Goal: Transaction & Acquisition: Purchase product/service

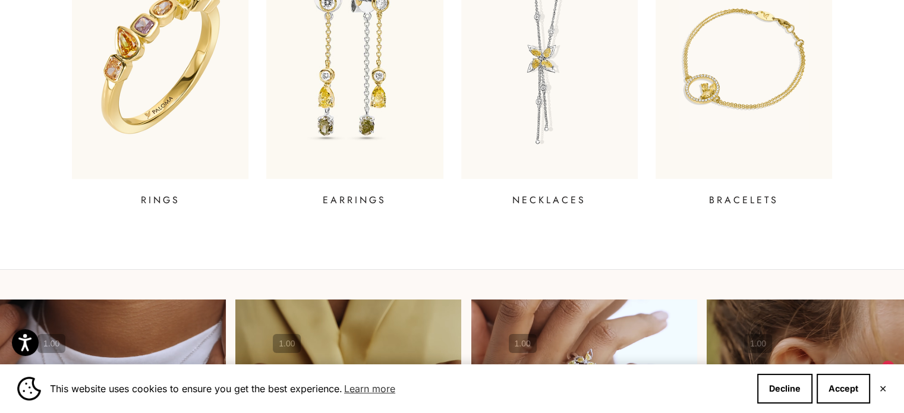
scroll to position [773, 0]
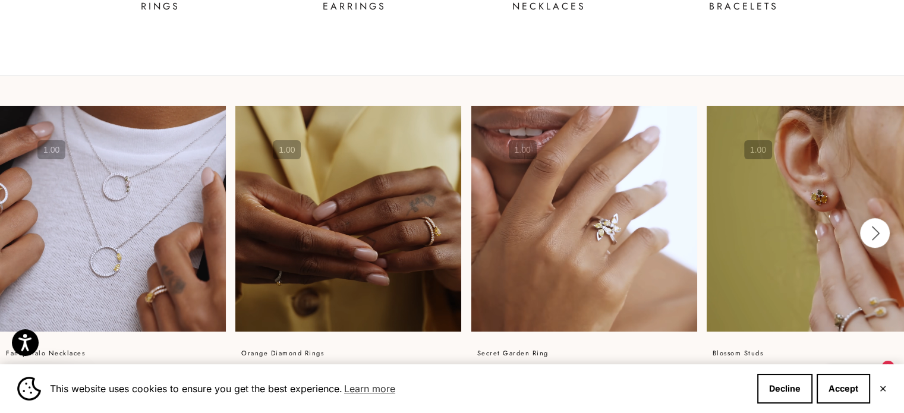
click at [870, 231] on icon "button" at bounding box center [874, 233] width 13 height 15
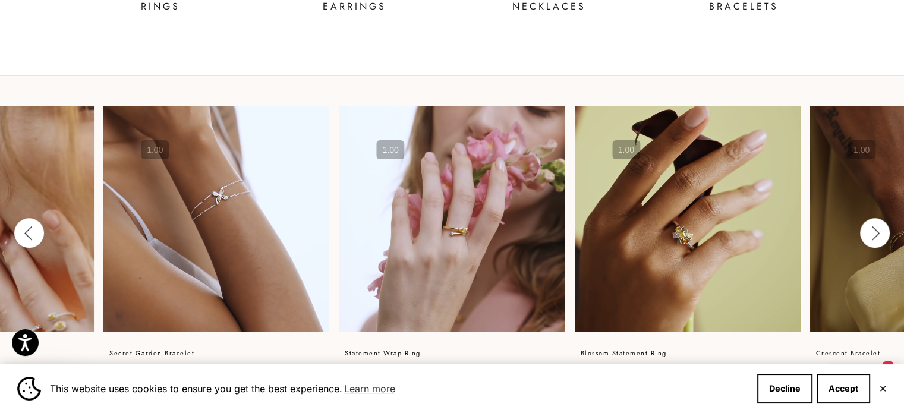
click at [870, 231] on icon "button" at bounding box center [874, 233] width 13 height 15
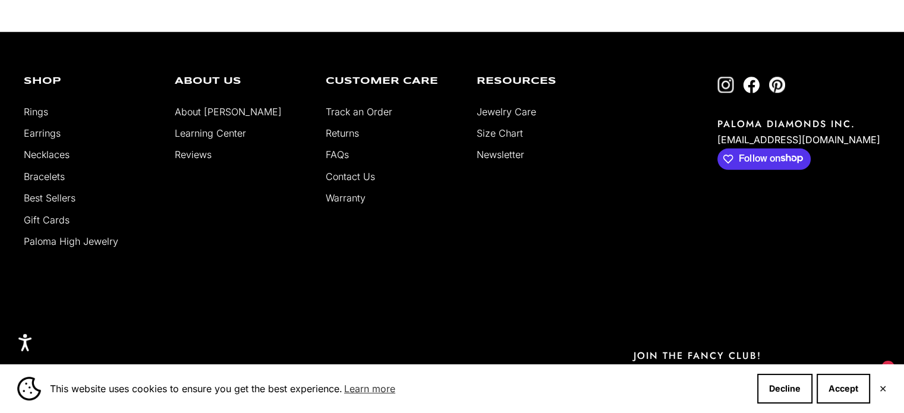
scroll to position [3268, 0]
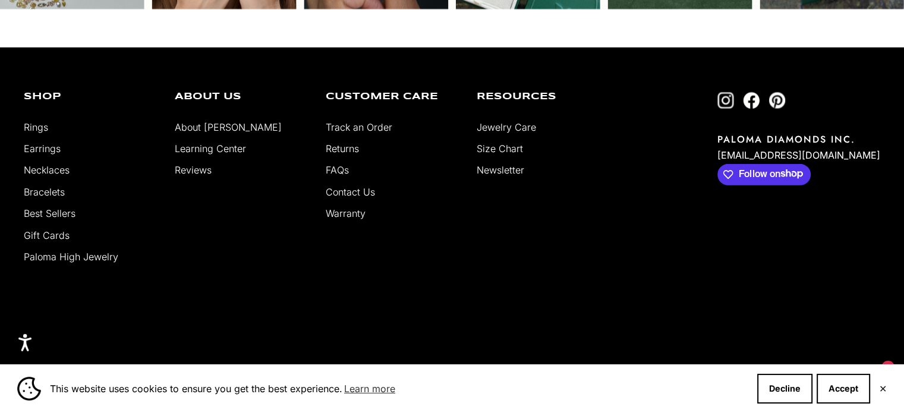
click at [218, 122] on link "About [PERSON_NAME]" at bounding box center [228, 127] width 107 height 12
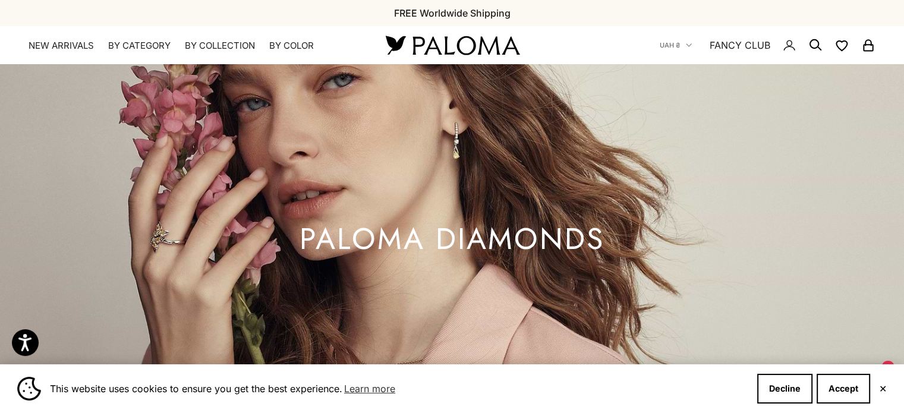
click at [885, 387] on button "✕" at bounding box center [883, 388] width 8 height 7
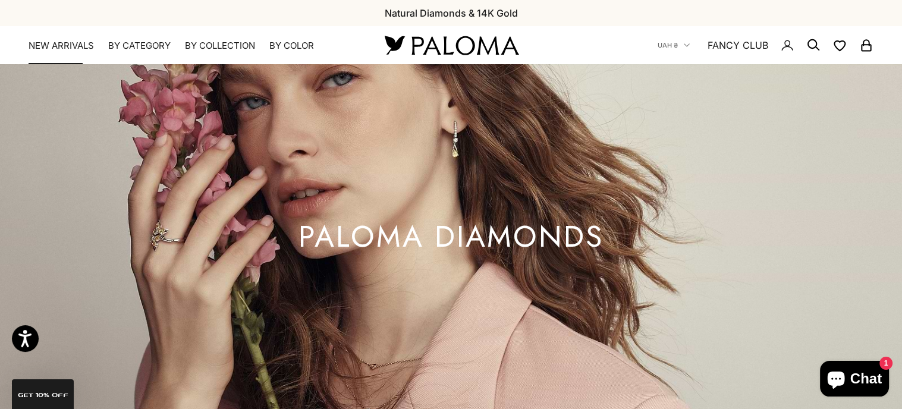
click at [74, 46] on link "NEW ARRIVALS" at bounding box center [61, 46] width 65 height 12
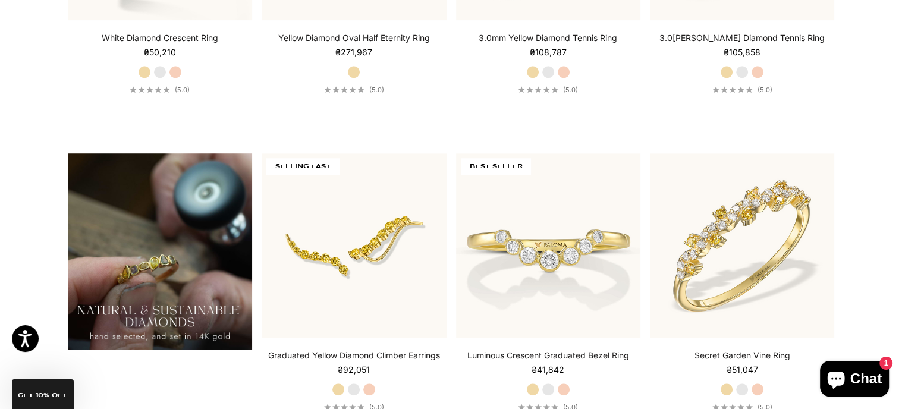
scroll to position [832, 0]
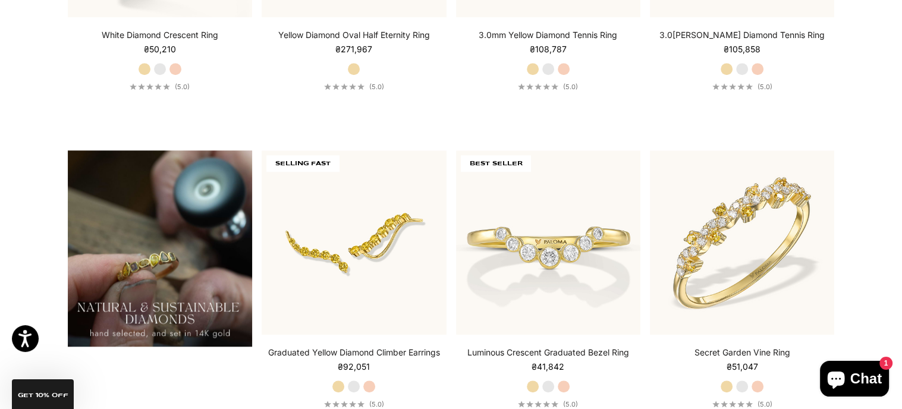
click at [160, 244] on img at bounding box center [160, 248] width 184 height 196
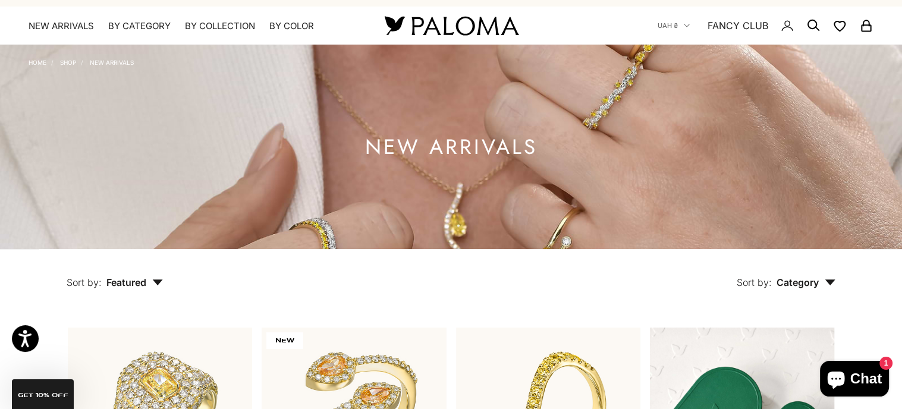
scroll to position [0, 0]
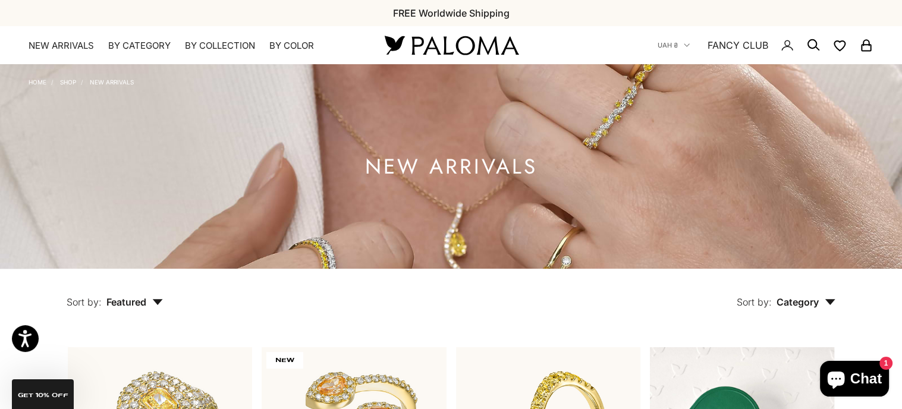
click at [33, 83] on link "Home" at bounding box center [38, 81] width 18 height 7
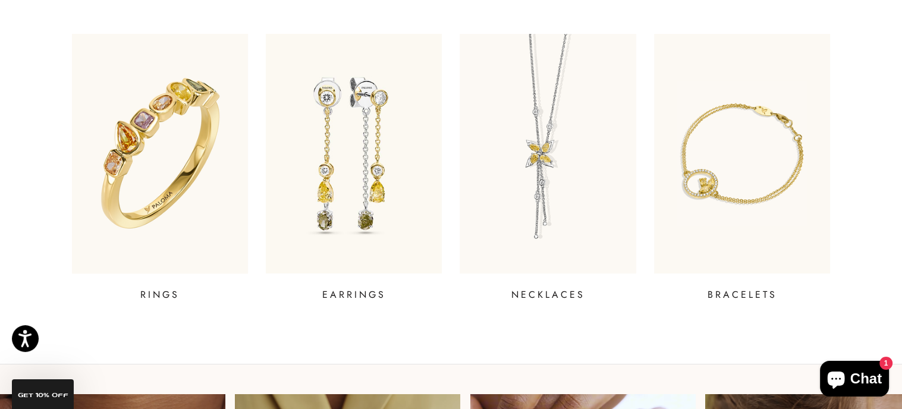
scroll to position [475, 0]
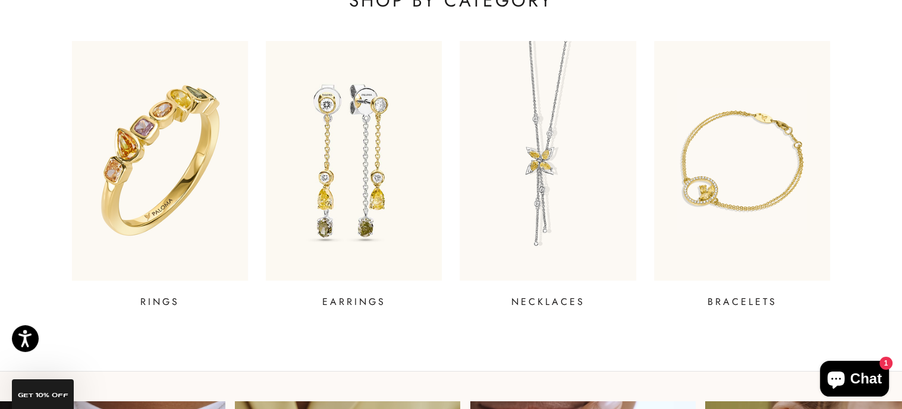
click at [181, 168] on img at bounding box center [160, 161] width 212 height 288
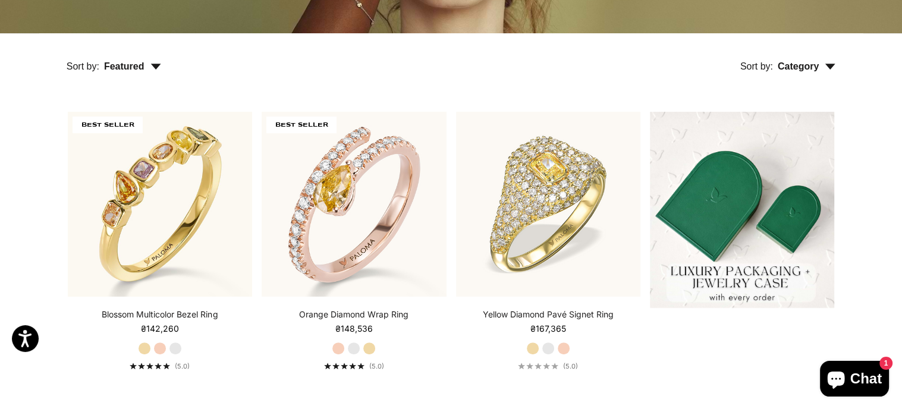
scroll to position [238, 0]
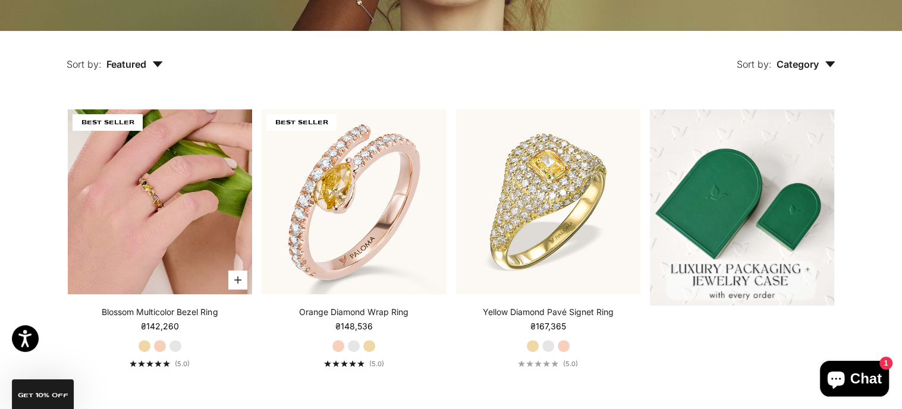
click at [197, 171] on img at bounding box center [160, 201] width 184 height 184
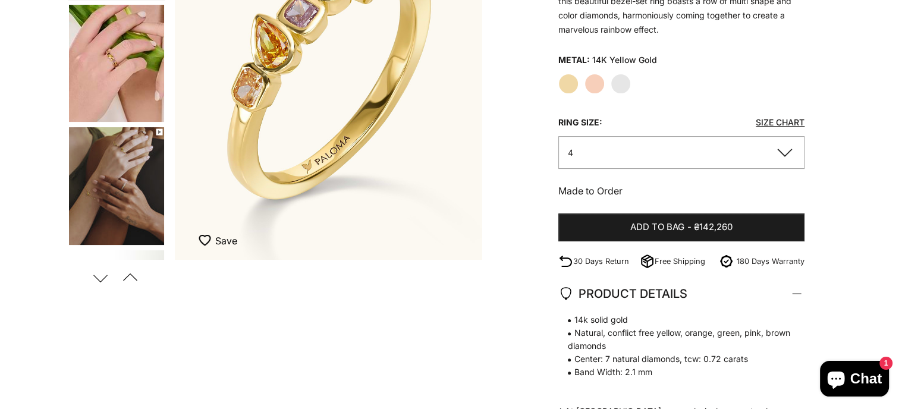
scroll to position [238, 0]
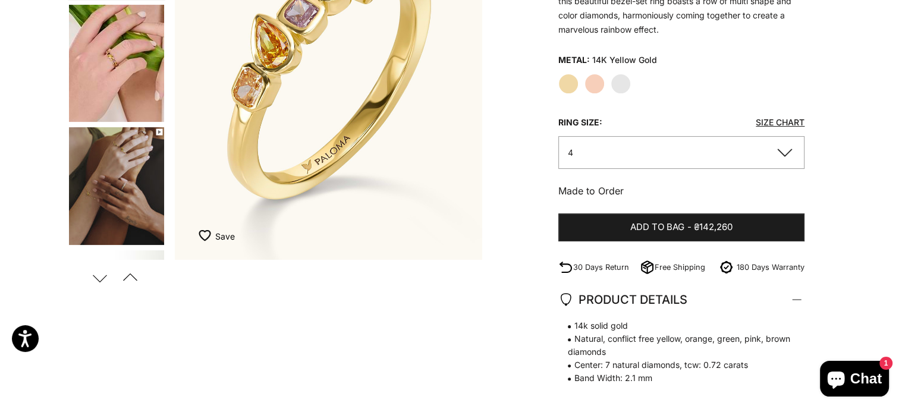
click at [133, 273] on button "Previous" at bounding box center [130, 277] width 27 height 27
click at [104, 203] on img "Go to item 6" at bounding box center [116, 186] width 95 height 118
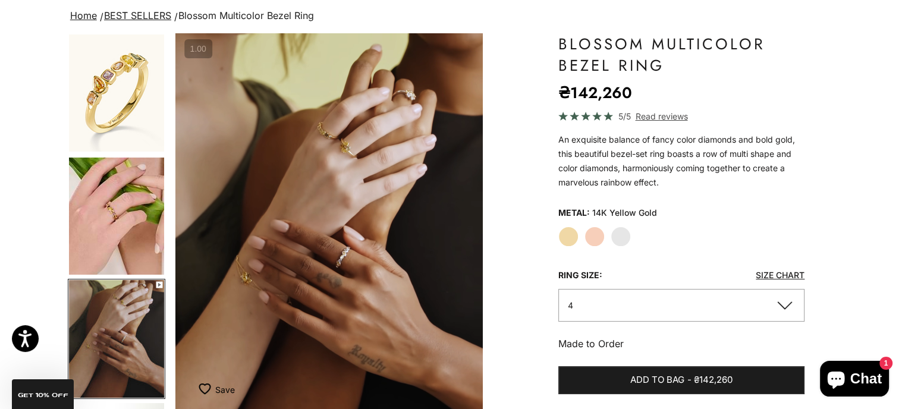
scroll to position [0, 0]
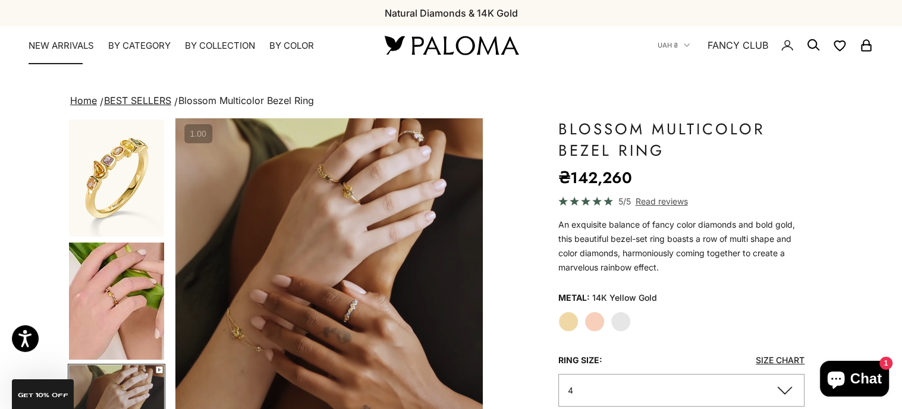
click at [62, 42] on link "NEW ARRIVALS" at bounding box center [61, 46] width 65 height 12
